Goal: Information Seeking & Learning: Learn about a topic

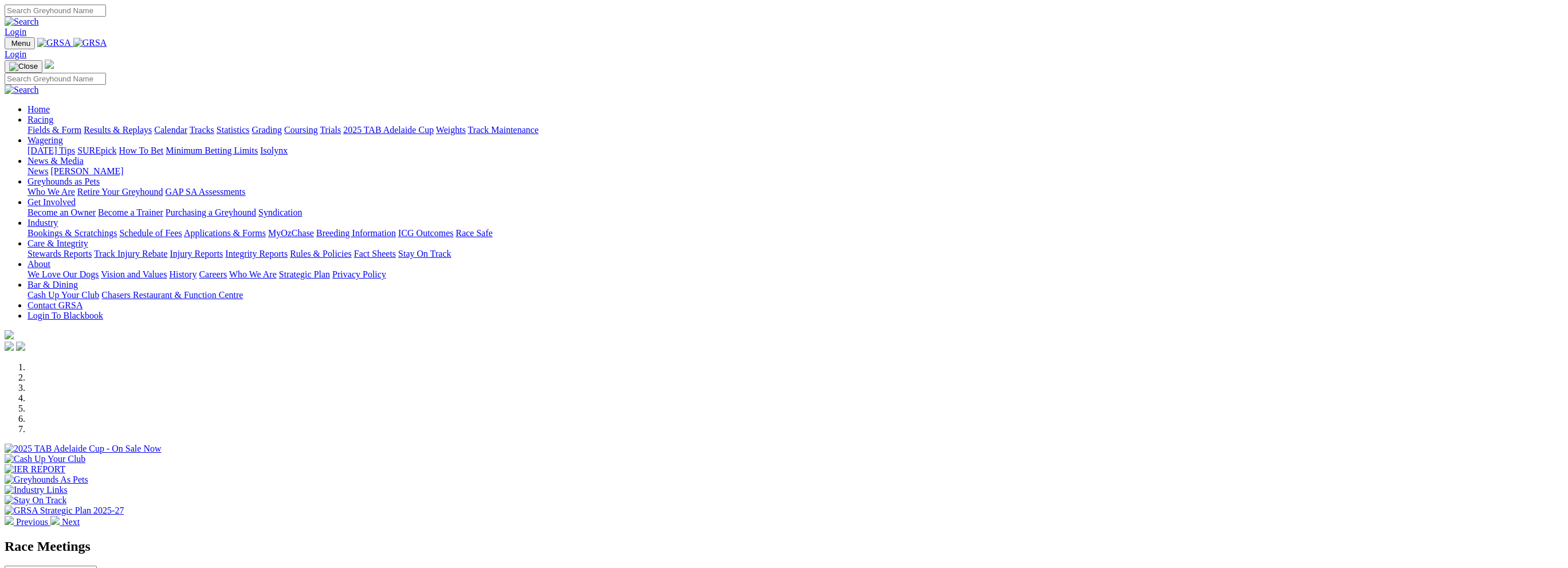
scroll to position [343, 0]
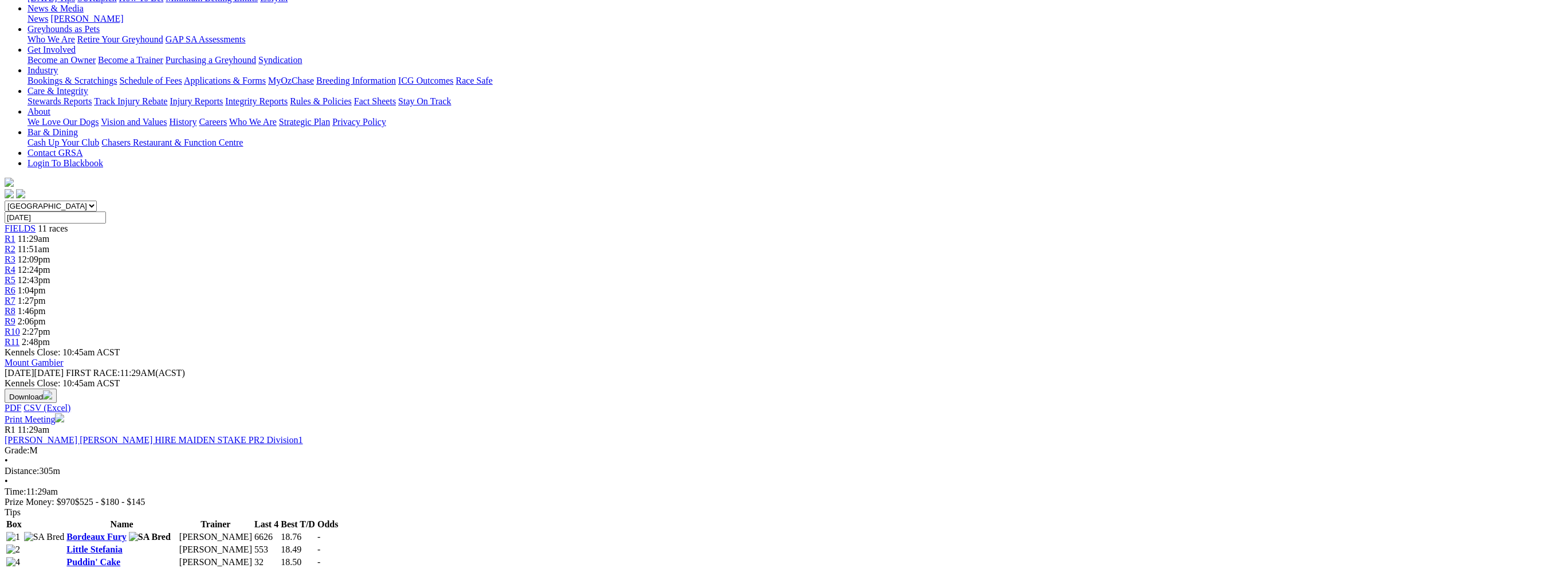
scroll to position [343, 0]
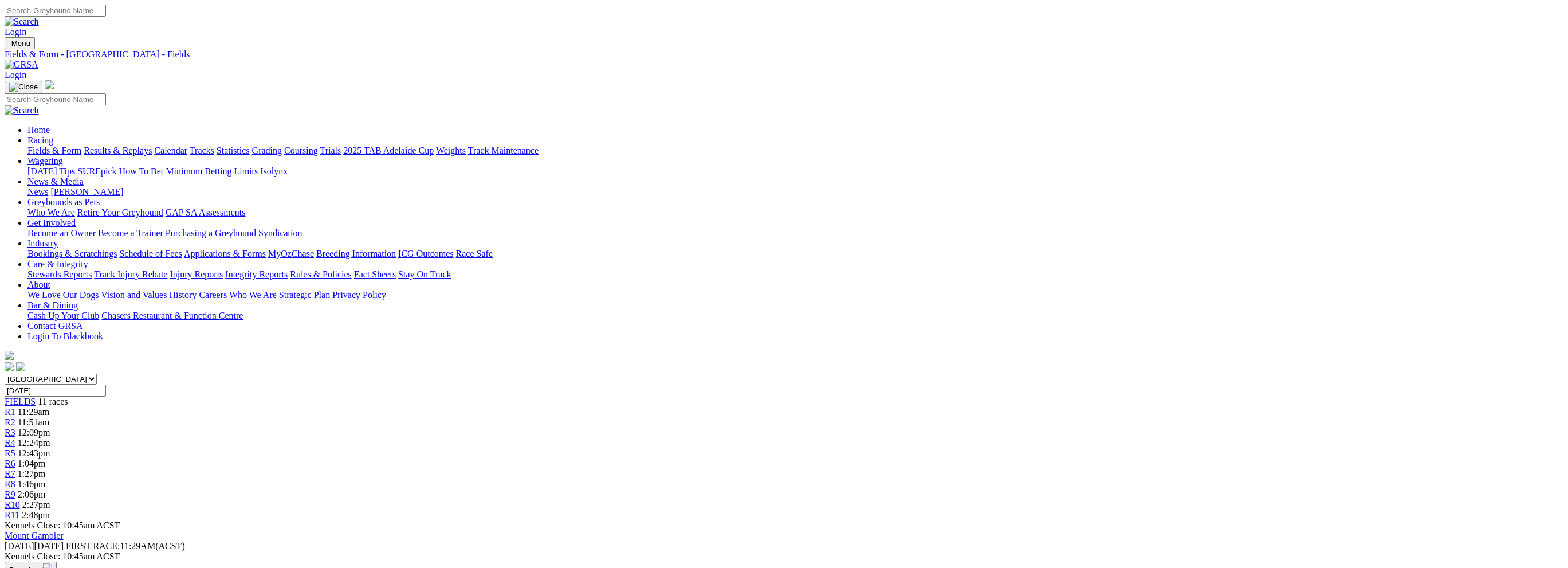
click at [81, 146] on link "Fields & Form" at bounding box center [54, 150] width 54 height 10
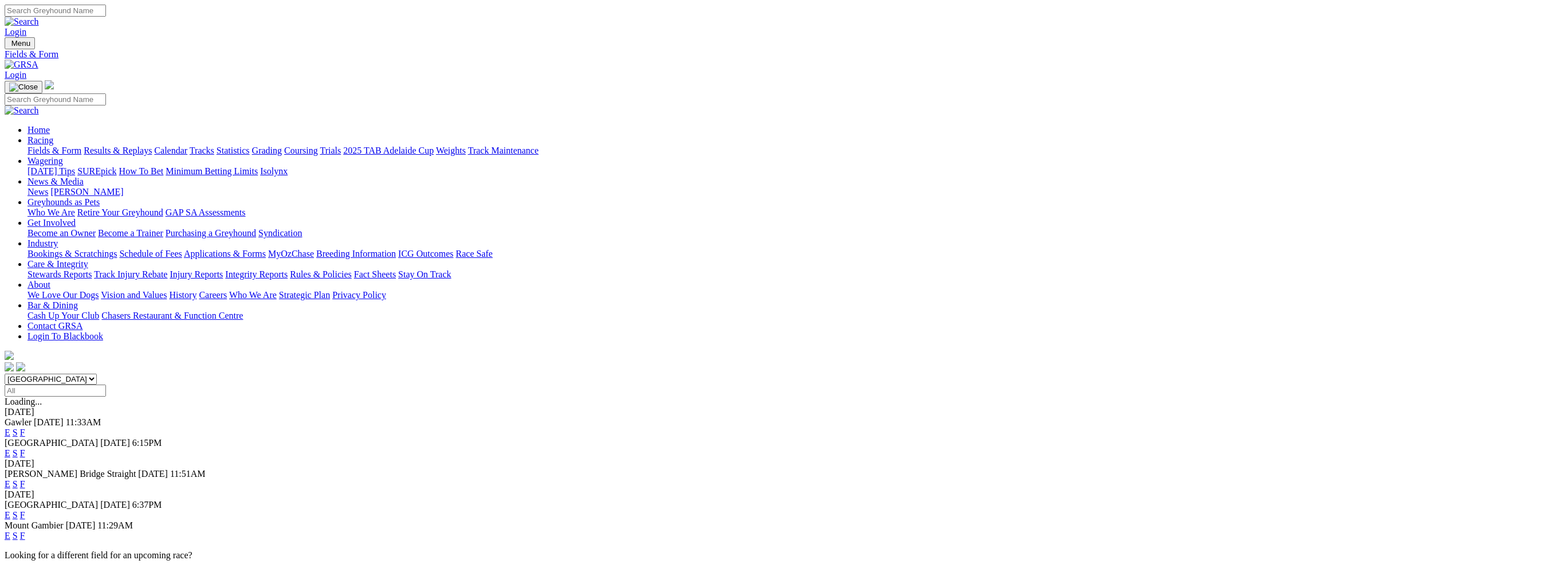
click at [25, 510] on link "F" at bounding box center [23, 514] width 5 height 10
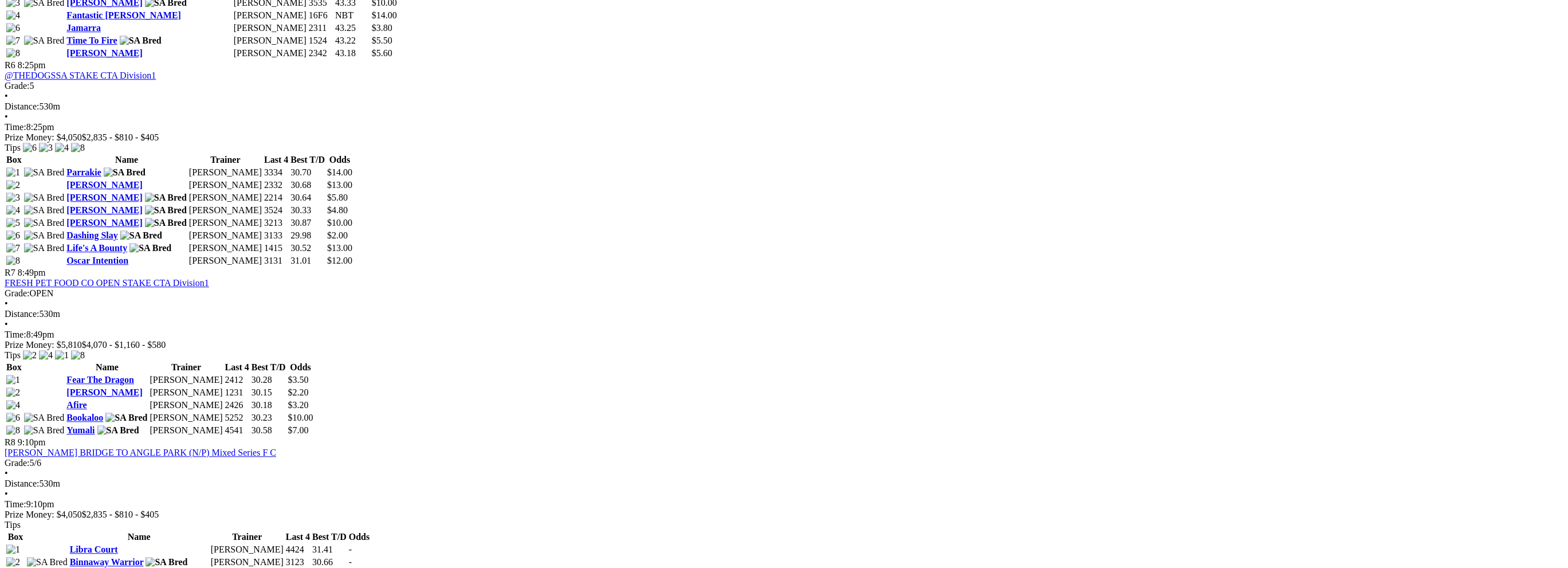
scroll to position [1203, 0]
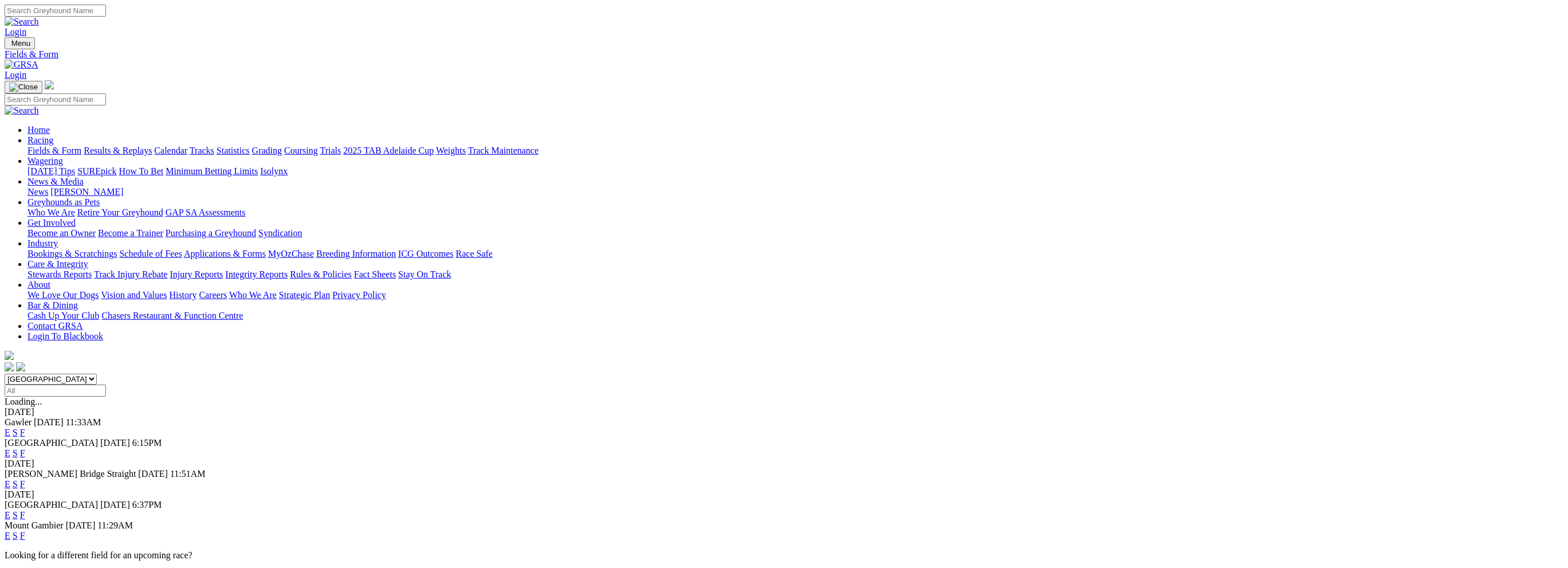
click at [25, 448] on link "F" at bounding box center [23, 452] width 5 height 10
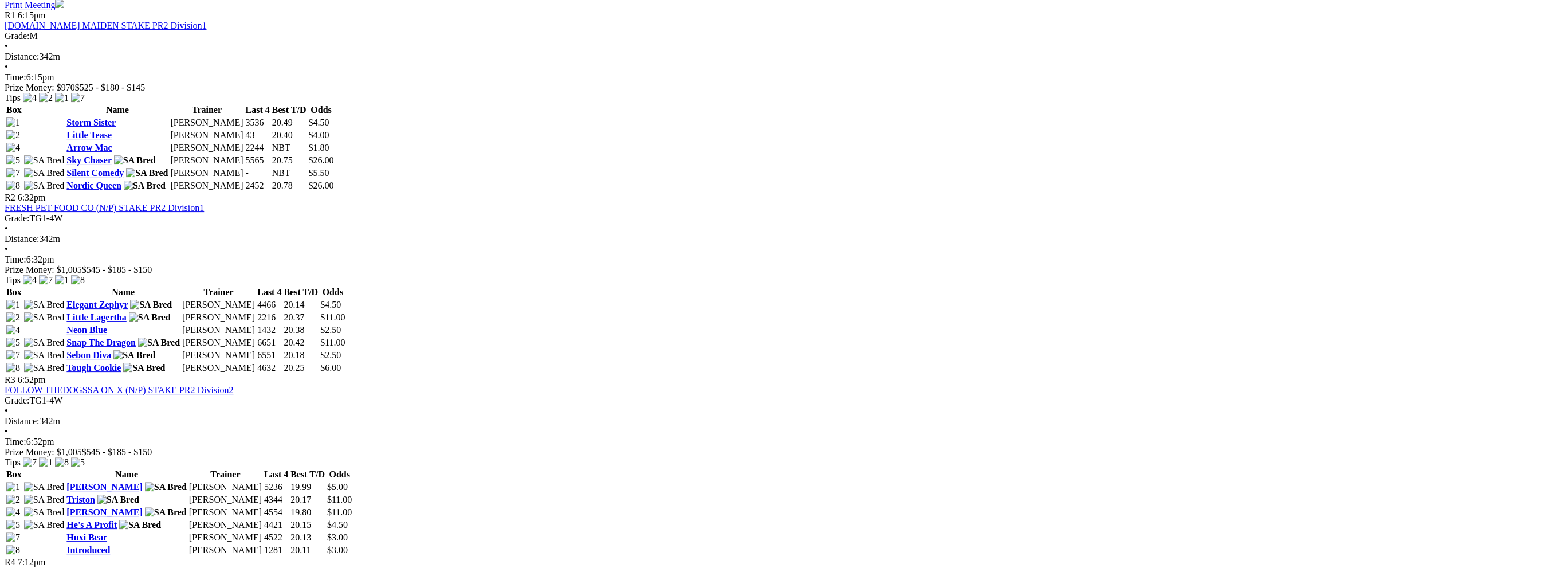
scroll to position [573, 0]
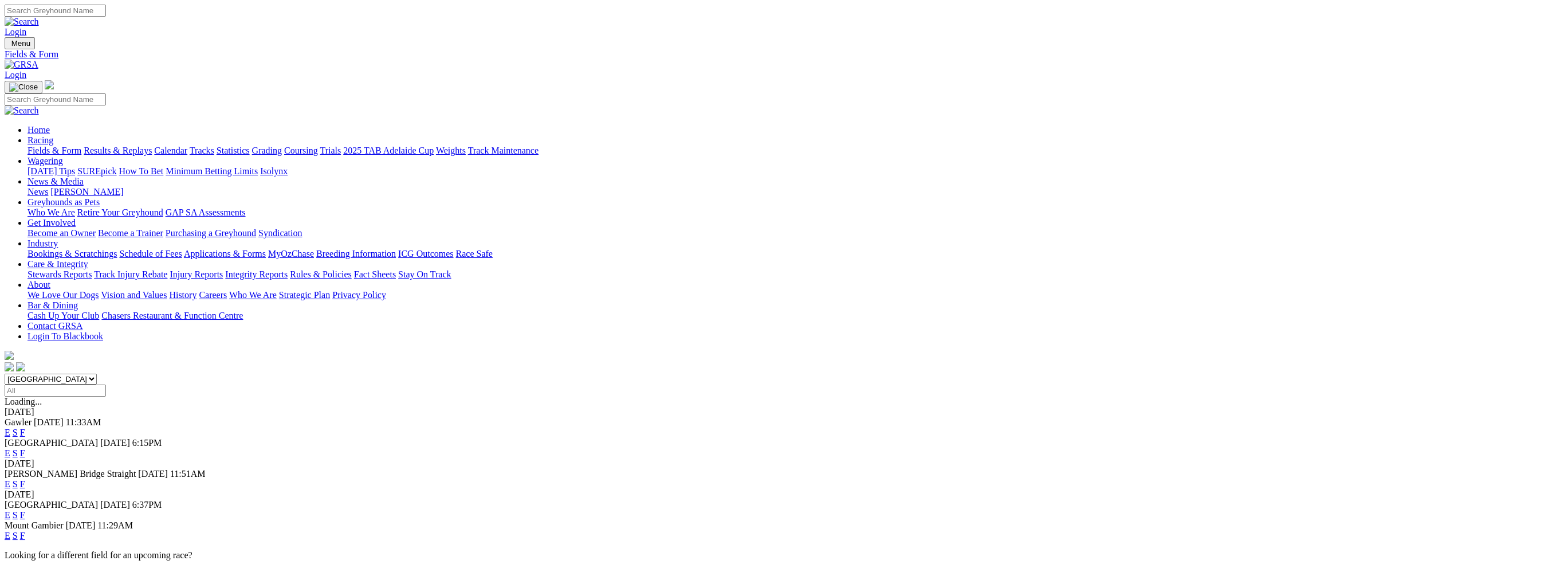
click at [25, 479] on link "F" at bounding box center [23, 483] width 5 height 10
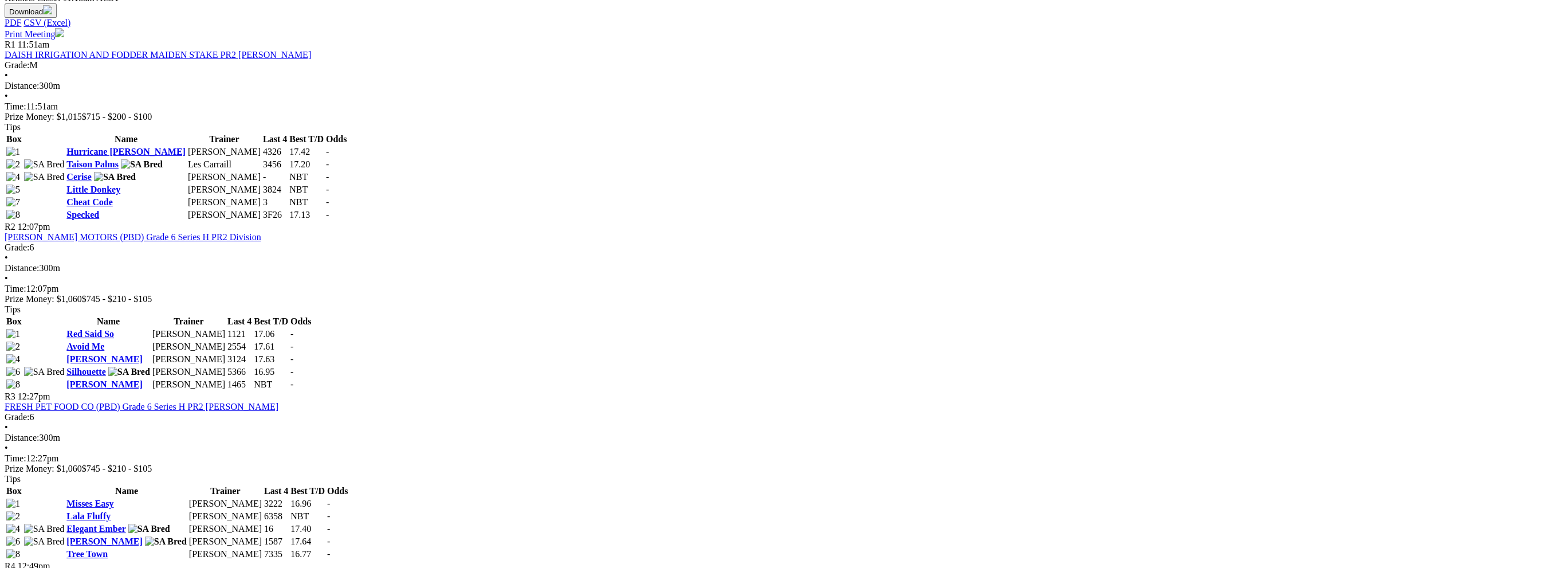
scroll to position [573, 0]
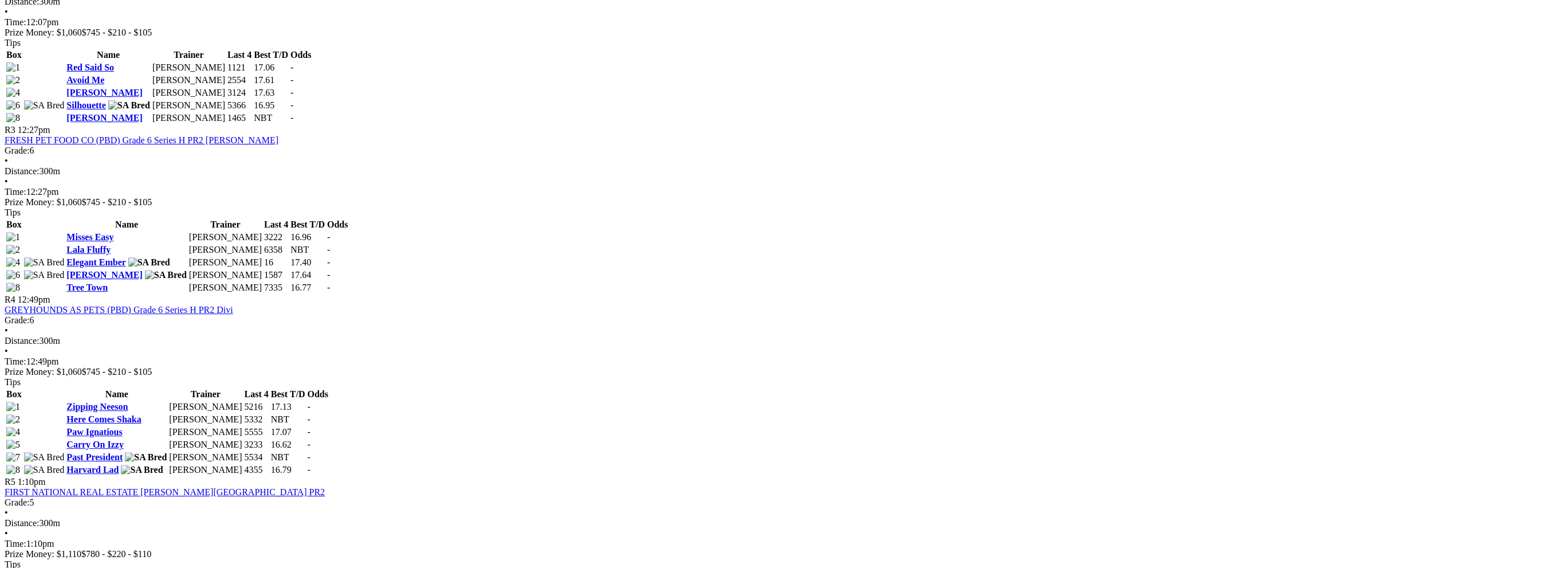
scroll to position [745, 0]
